Goal: Navigation & Orientation: Find specific page/section

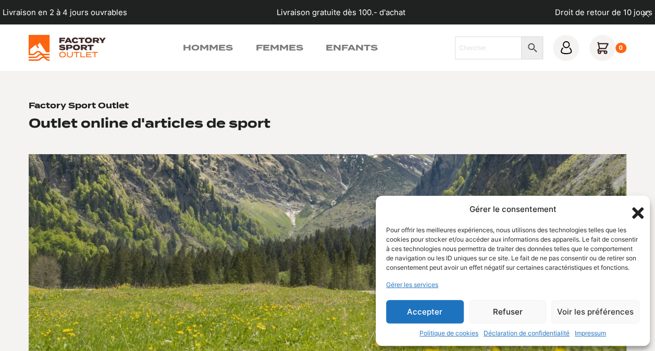
click at [639, 207] on icon "Fermer la boîte de dialogue" at bounding box center [637, 212] width 11 height 11
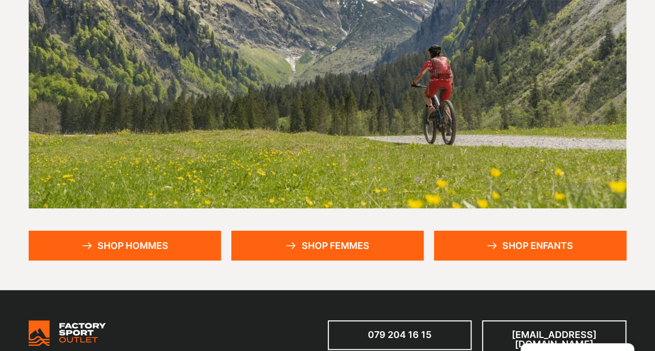
scroll to position [208, 0]
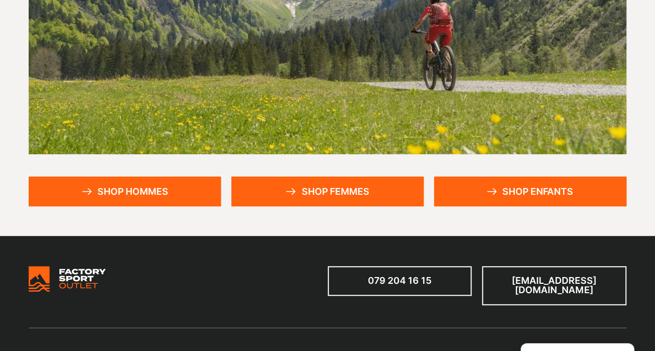
click at [140, 190] on link "Shop hommes" at bounding box center [125, 192] width 192 height 30
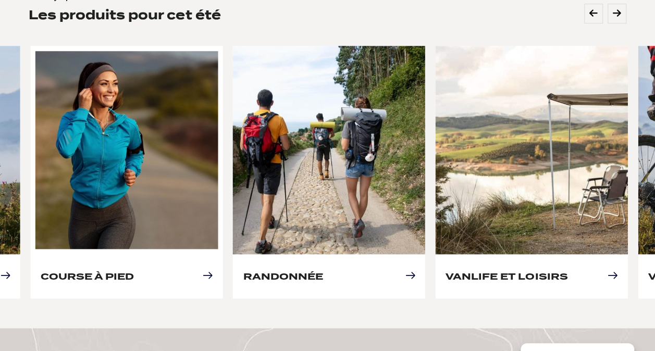
scroll to position [469, 0]
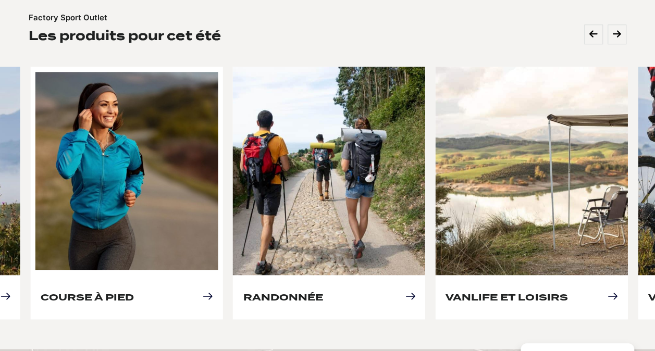
click at [134, 292] on link "Course à pied" at bounding box center [87, 297] width 93 height 11
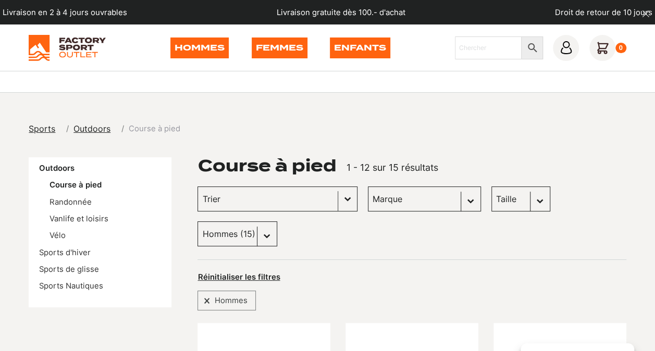
click at [338, 197] on button "Basculer la liste" at bounding box center [347, 199] width 19 height 24
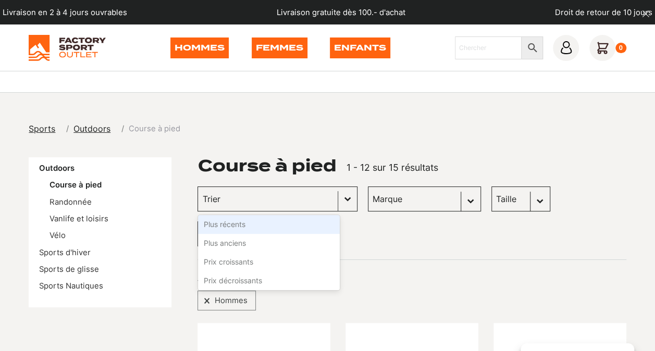
click at [292, 196] on input "Trier le contenu" at bounding box center [267, 199] width 131 height 14
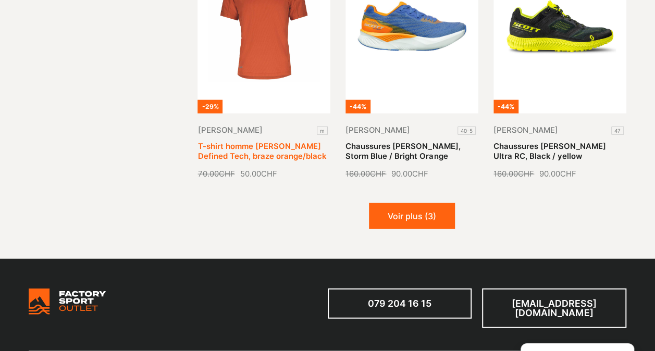
scroll to position [1198, 0]
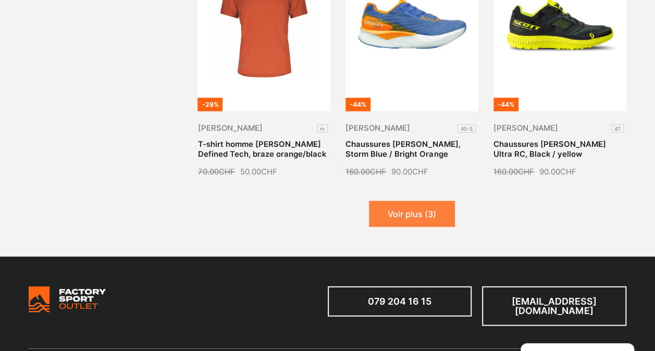
click at [398, 201] on button "Voir plus (3)" at bounding box center [412, 214] width 86 height 26
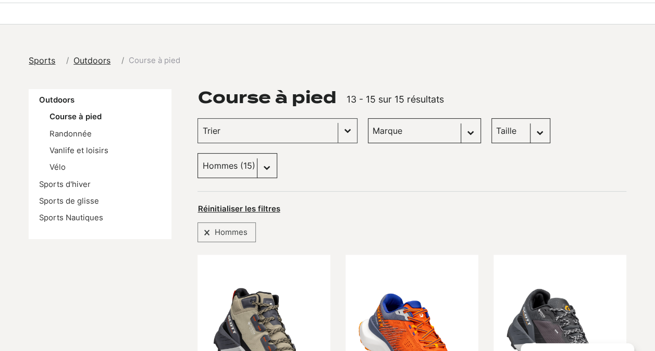
scroll to position [0, 0]
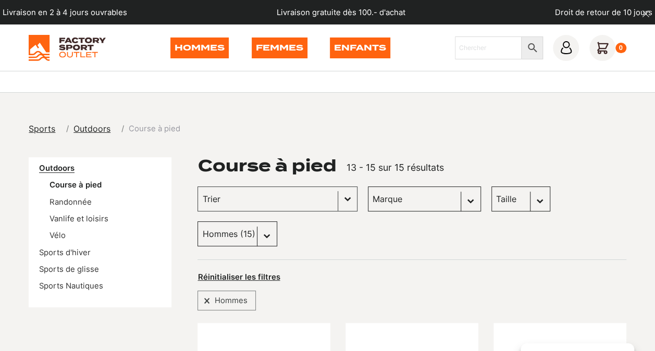
click at [59, 170] on link "Outdoors" at bounding box center [56, 168] width 35 height 9
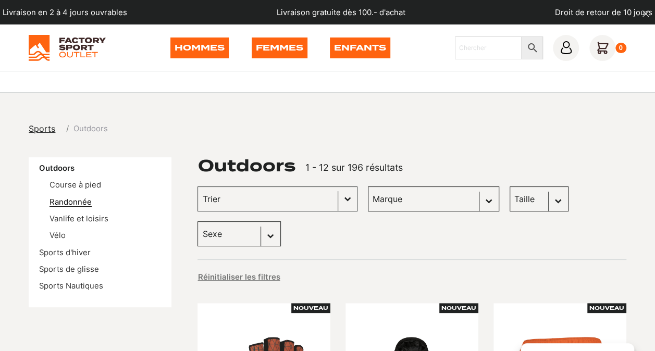
click at [77, 200] on link "Randonnée" at bounding box center [70, 201] width 42 height 9
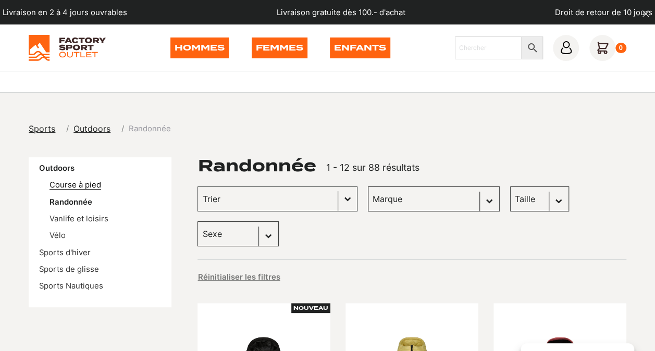
click at [75, 186] on link "Course à pied" at bounding box center [75, 184] width 52 height 9
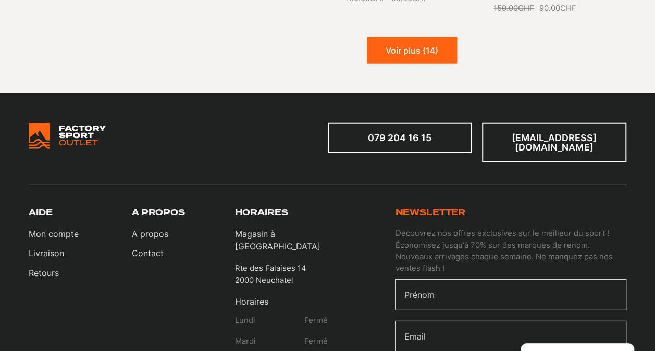
scroll to position [1251, 0]
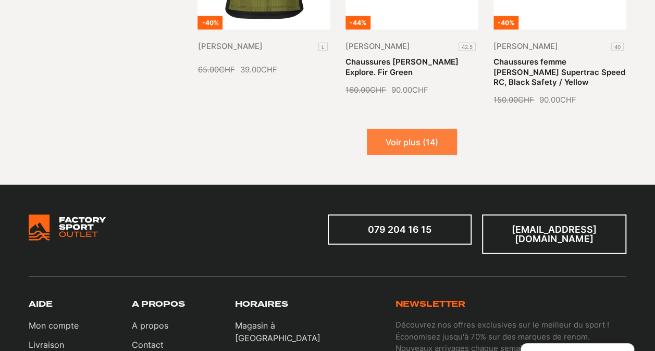
click at [415, 129] on button "Voir plus (14)" at bounding box center [412, 142] width 90 height 26
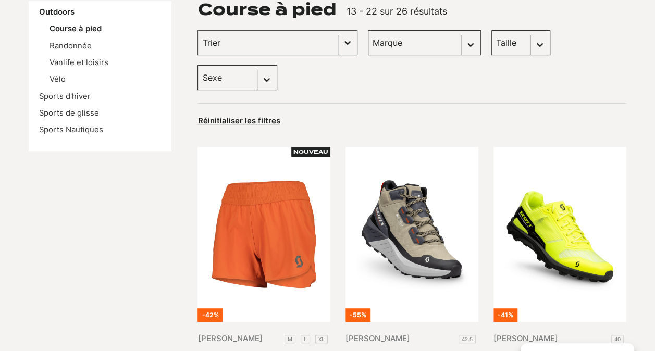
scroll to position [0, 0]
